Goal: Book appointment/travel/reservation

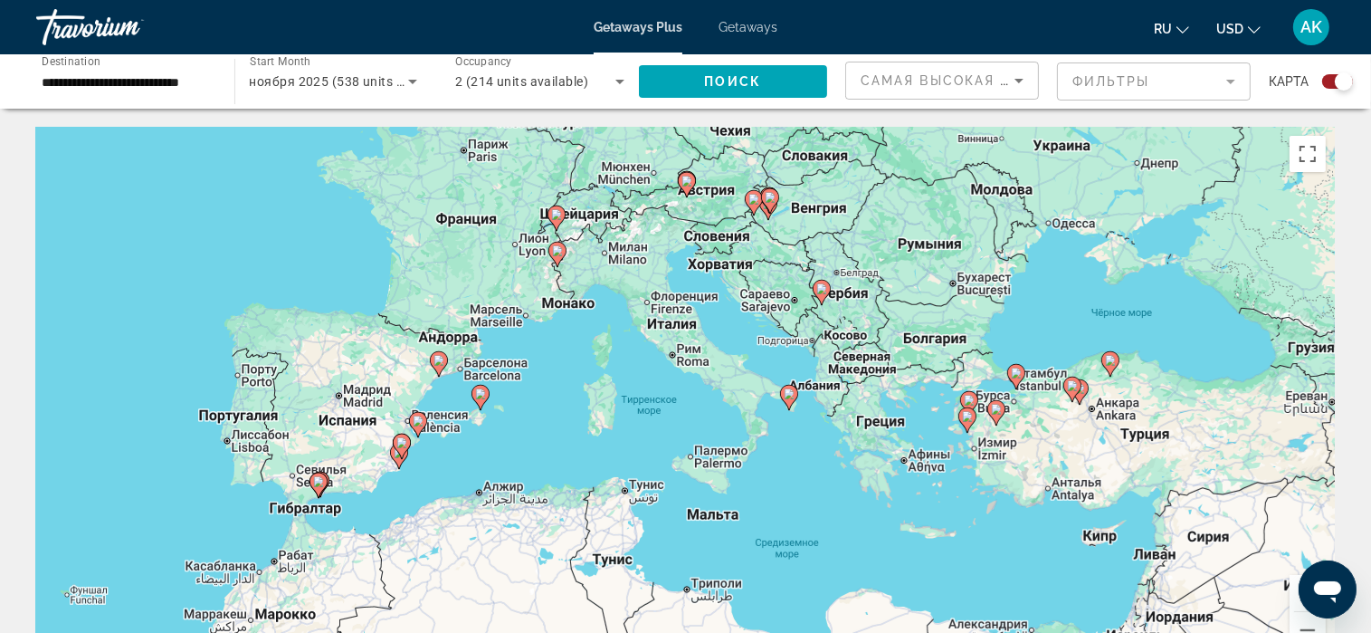
drag, startPoint x: 0, startPoint y: 0, endPoint x: 0, endPoint y: 362, distance: 362.0
